Goal: Information Seeking & Learning: Check status

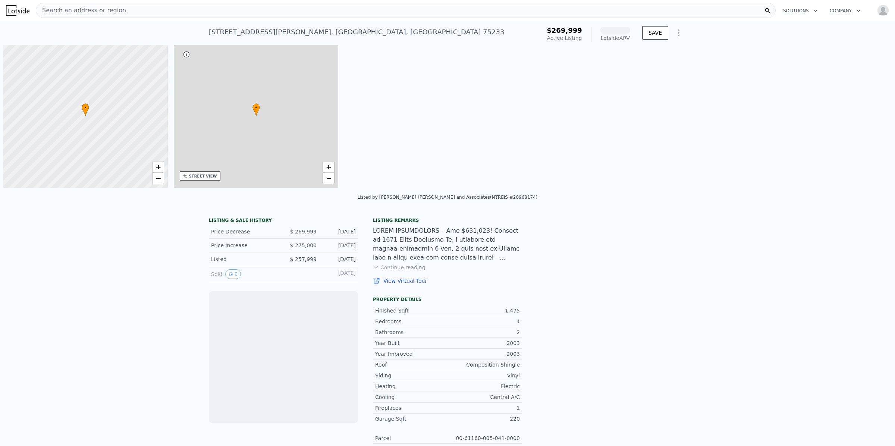
scroll to position [0, 3]
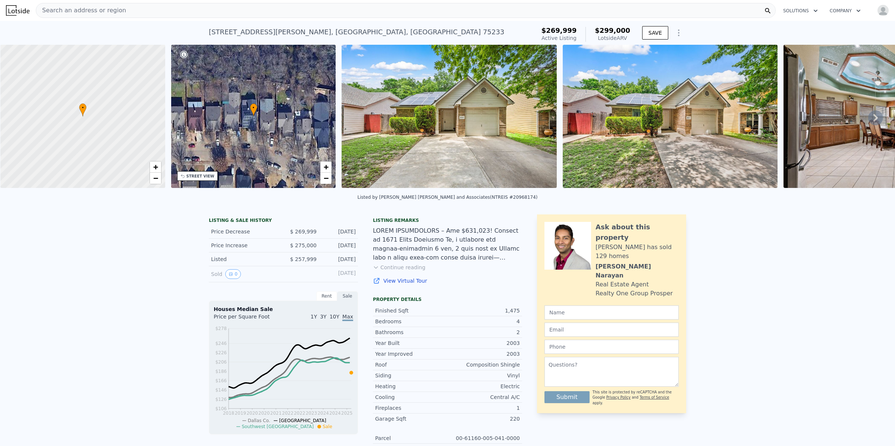
click at [469, 135] on img at bounding box center [449, 116] width 215 height 143
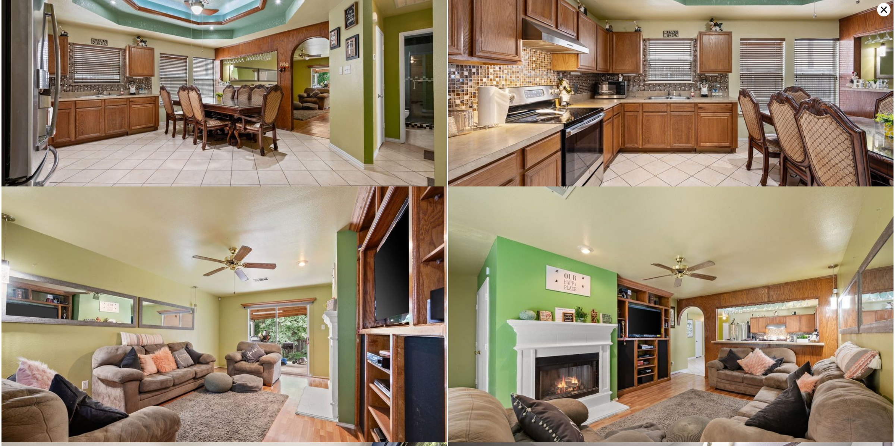
scroll to position [256, 0]
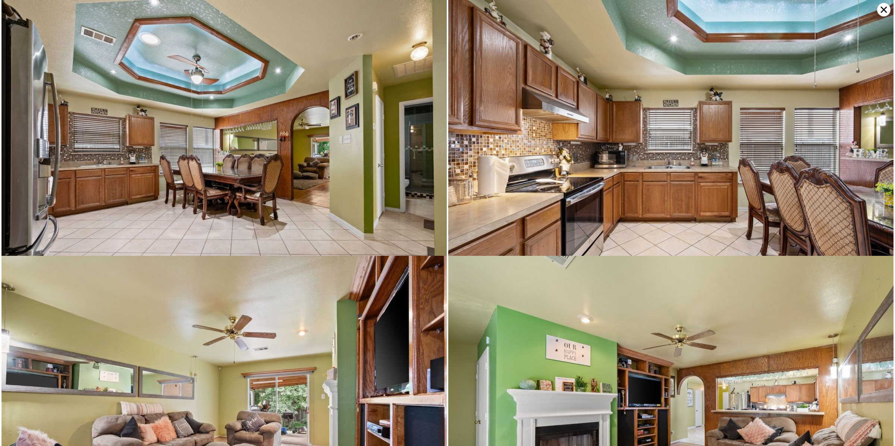
click at [886, 10] on icon at bounding box center [883, 9] width 13 height 13
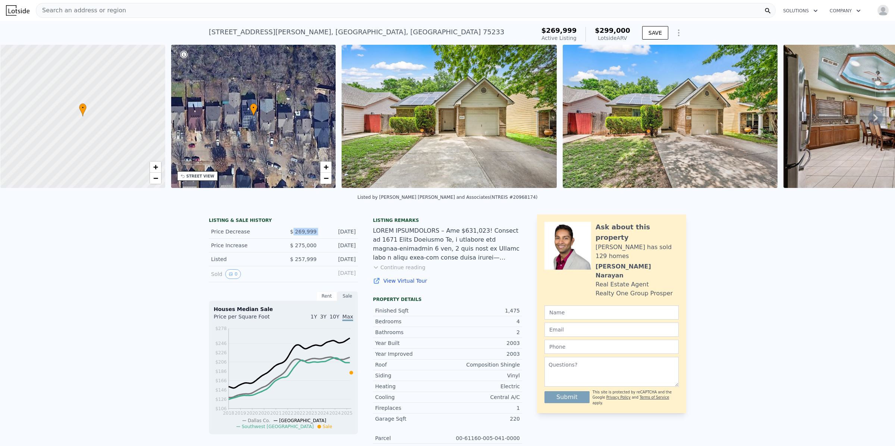
drag, startPoint x: 319, startPoint y: 238, endPoint x: 294, endPoint y: 238, distance: 25.4
click at [294, 238] on div "Price Decrease $ 269,999 [DATE]" at bounding box center [283, 232] width 149 height 14
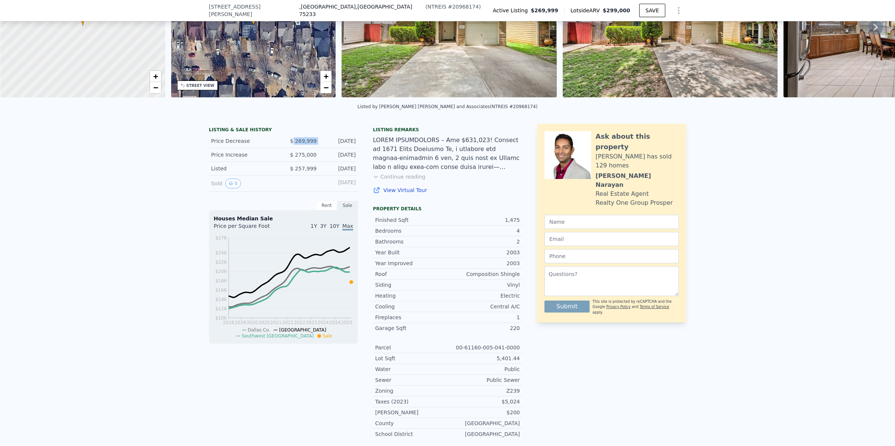
scroll to position [2, 0]
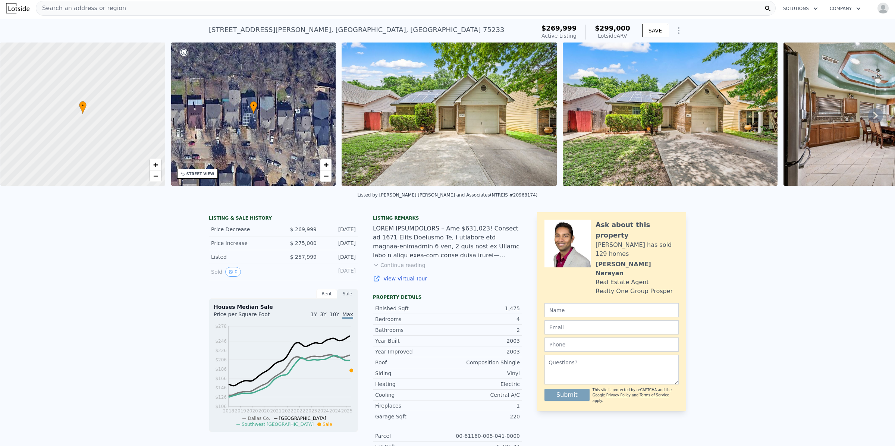
click at [152, 260] on div "LISTING & SALE HISTORY Price Decrease $ 269,999 [DATE] Price Increase $ 275,000…" at bounding box center [447, 386] width 895 height 360
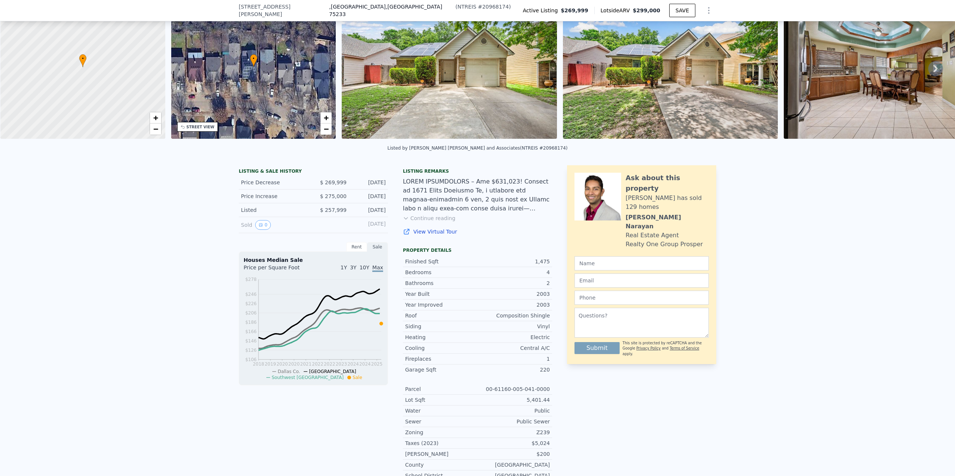
scroll to position [47, 0]
drag, startPoint x: 858, startPoint y: 0, endPoint x: 345, endPoint y: 275, distance: 582.3
click at [345, 270] on span "1Y" at bounding box center [343, 267] width 6 height 6
click at [354, 270] on span "3Y" at bounding box center [353, 267] width 6 height 6
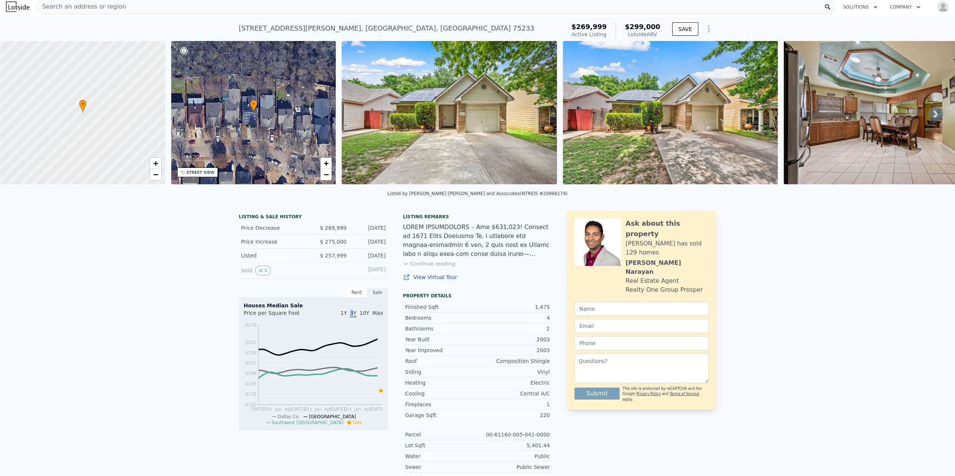
scroll to position [2, 0]
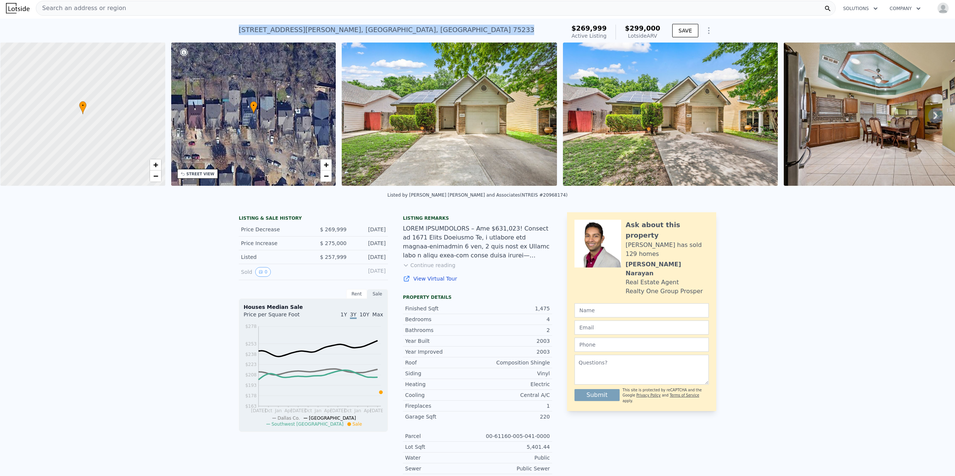
drag, startPoint x: 375, startPoint y: 23, endPoint x: 233, endPoint y: 26, distance: 141.7
click at [233, 26] on div "[STREET_ADDRESS][PERSON_NAME] Active at $269,999 (~ARV $299k ) $269,999 Active …" at bounding box center [477, 31] width 955 height 24
copy div "[STREET_ADDRESS][PERSON_NAME]"
click at [142, 6] on div "Search an address or region" at bounding box center [436, 8] width 800 height 15
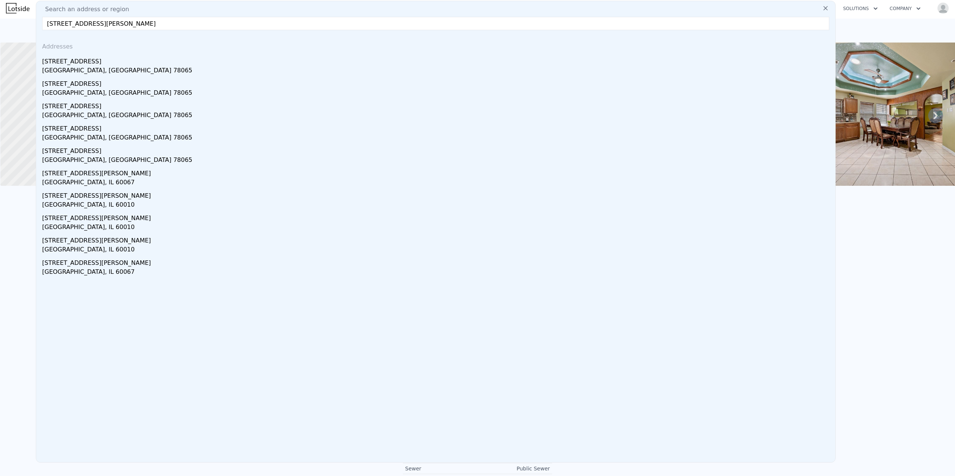
type input "[STREET_ADDRESS][PERSON_NAME]"
